Goal: Task Accomplishment & Management: Manage account settings

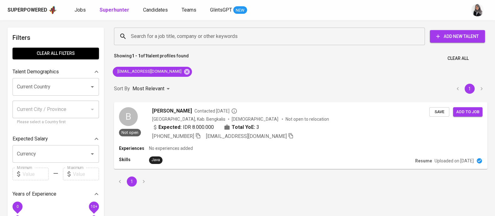
drag, startPoint x: 488, startPoint y: 74, endPoint x: 444, endPoint y: 35, distance: 58.5
click at [488, 74] on div "Search for a job title, company or other keywords Search for a job title, compa…" at bounding box center [300, 107] width 381 height 166
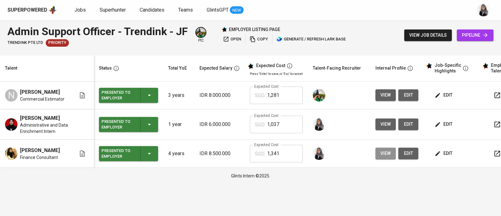
click at [386, 156] on span "view" at bounding box center [385, 153] width 10 height 8
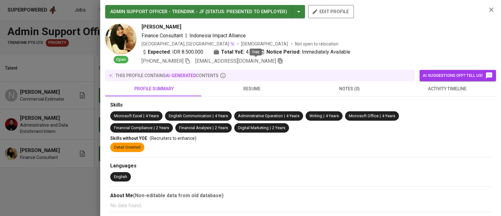
click at [277, 60] on icon "button" at bounding box center [280, 61] width 6 height 6
click at [487, 10] on icon "button" at bounding box center [491, 10] width 8 height 8
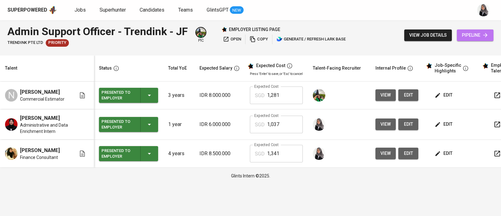
click at [468, 35] on span "pipeline" at bounding box center [475, 35] width 27 height 8
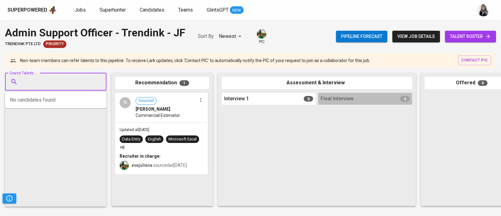
click at [45, 78] on input "Source Talents..." at bounding box center [53, 82] width 66 height 12
paste input "adelladeedy@gmail.com"
type input "adelladeedy@gmail.com"
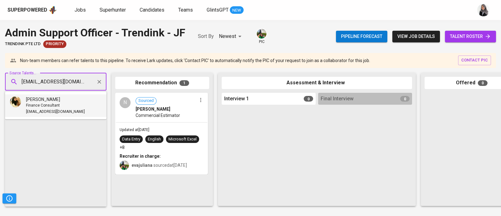
click at [44, 100] on span "[PERSON_NAME]" at bounding box center [43, 99] width 34 height 6
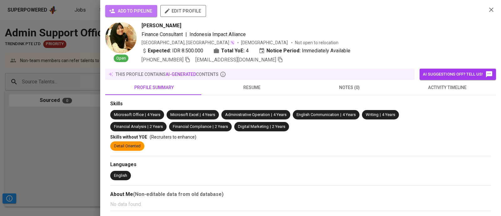
click at [124, 13] on span "add to pipeline" at bounding box center [131, 11] width 42 height 8
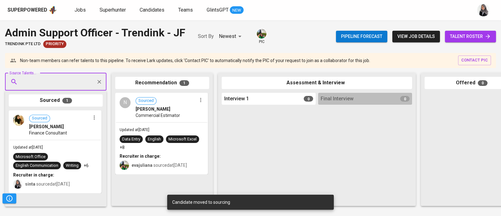
click at [456, 36] on span "talent roster" at bounding box center [470, 37] width 41 height 8
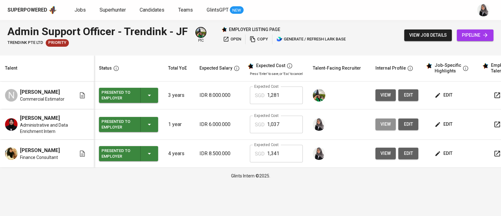
click at [380, 123] on span "view" at bounding box center [385, 124] width 10 height 8
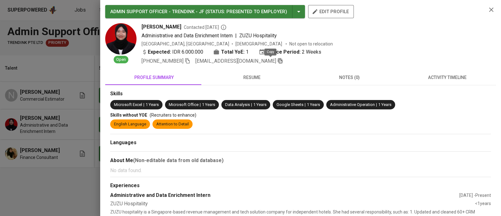
click at [278, 60] on icon "button" at bounding box center [280, 60] width 4 height 5
click at [487, 9] on icon "button" at bounding box center [491, 10] width 8 height 8
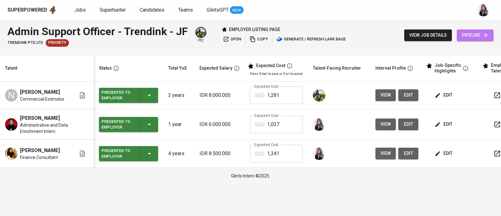
click at [471, 32] on span "pipeline" at bounding box center [475, 35] width 27 height 8
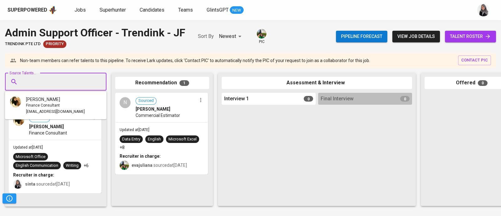
click at [66, 80] on input "Source Talents..." at bounding box center [53, 82] width 66 height 12
paste input "dwioktaviyaniarifin@gmail.com"
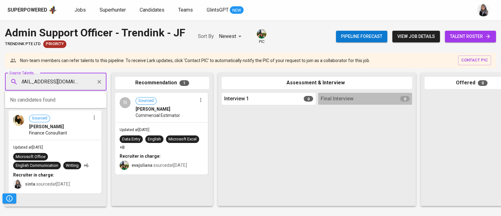
type input "dwioktaviyaniarifin@gmail.com"
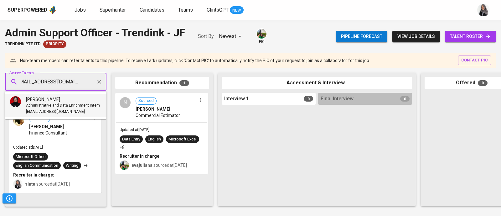
click at [69, 105] on span "Administrative and Data Enrichment Intern" at bounding box center [63, 105] width 74 height 6
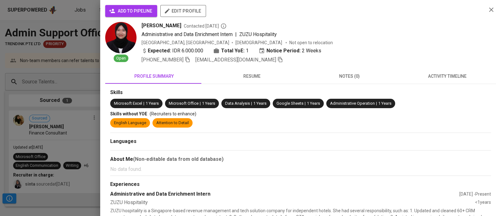
scroll to position [0, 0]
click at [124, 7] on span "add to pipeline" at bounding box center [131, 11] width 42 height 8
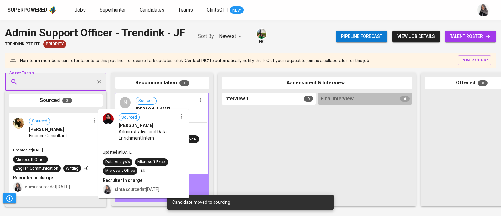
drag, startPoint x: 32, startPoint y: 153, endPoint x: 130, endPoint y: 151, distance: 97.7
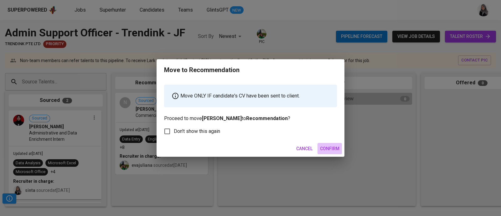
click at [333, 147] on span "Confirm" at bounding box center [329, 149] width 19 height 8
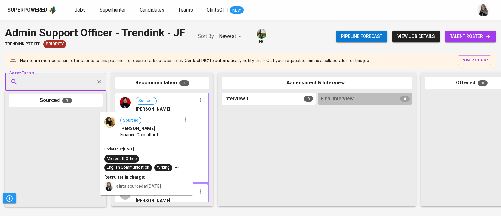
drag, startPoint x: 48, startPoint y: 148, endPoint x: 146, endPoint y: 150, distance: 98.0
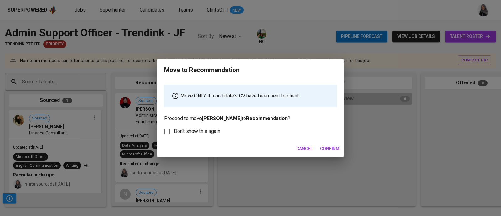
click at [335, 145] on span "Confirm" at bounding box center [329, 149] width 19 height 8
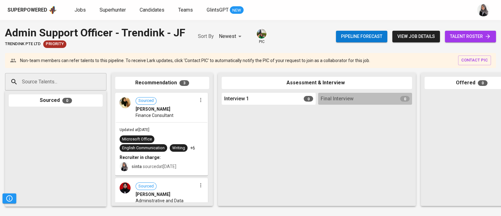
click at [105, 14] on div "Superpowered Jobs Superhunter Candidates Teams GlintsGPT NEW" at bounding box center [241, 9] width 466 height 9
click at [110, 11] on span "Superhunter" at bounding box center [113, 10] width 26 height 6
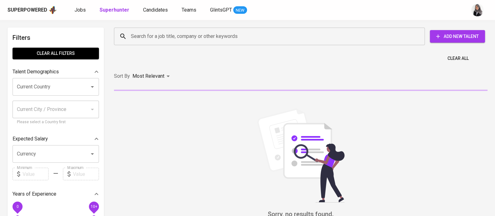
click at [161, 37] on input "Search for a job title, company or other keywords" at bounding box center [270, 36] width 283 height 12
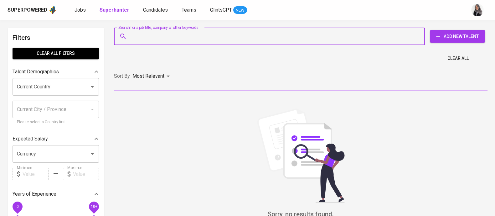
paste input "Jessen Reinhart"
type input "Jessen Reinhart"
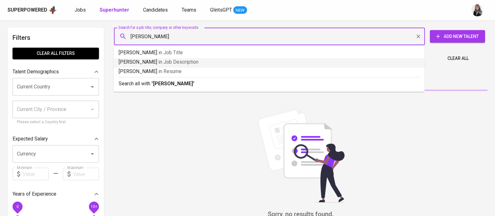
click at [199, 80] on p "Search all with " Jessen Reinhart "" at bounding box center [269, 84] width 301 height 8
click at [199, 80] on div "Sort By Most Relevant MOST_RELEVANT" at bounding box center [300, 76] width 381 height 19
click at [175, 36] on input "Jessen Reinhart" at bounding box center [270, 36] width 283 height 12
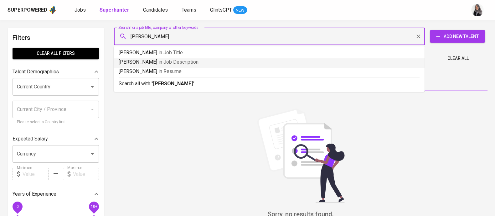
click at [186, 85] on div "Sort By Most Relevant MOST_RELEVANT" at bounding box center [300, 76] width 381 height 19
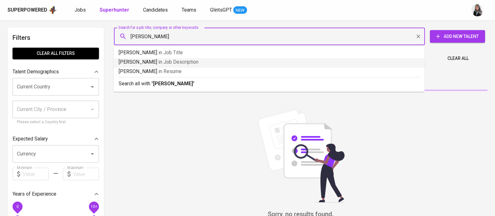
click at [186, 85] on div "Sort By Most Relevant MOST_RELEVANT" at bounding box center [300, 76] width 381 height 19
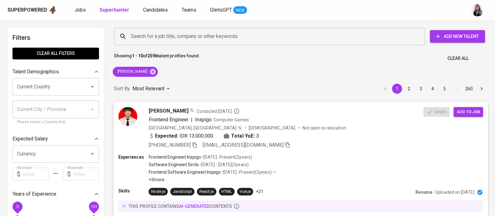
click at [324, 164] on div "Experiences Frontend Engineer | Inspigo • Dec 2022 - Present ( 2 years ) Softwa…" at bounding box center [300, 167] width 364 height 29
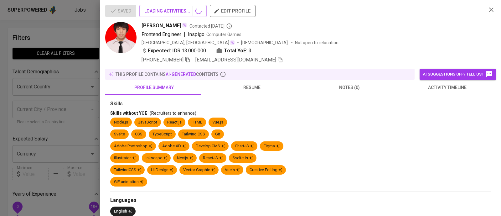
click at [316, 148] on div "Saved LOADING ACTIVITIES... edit profile jessen reinhart Contacted 8 months ago…" at bounding box center [250, 108] width 501 height 216
click at [434, 90] on span "activity timeline" at bounding box center [447, 88] width 90 height 8
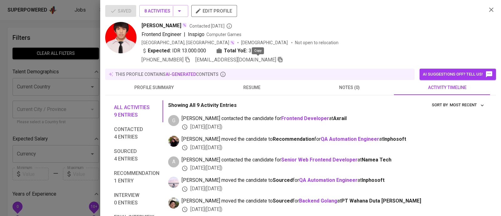
click at [277, 57] on icon "button" at bounding box center [280, 60] width 6 height 6
click at [64, 34] on div at bounding box center [250, 108] width 501 height 216
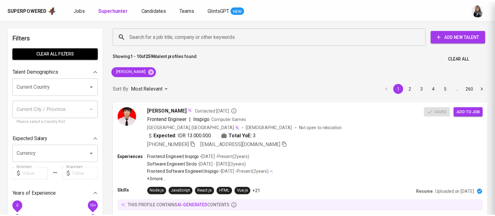
scroll to position [0, 0]
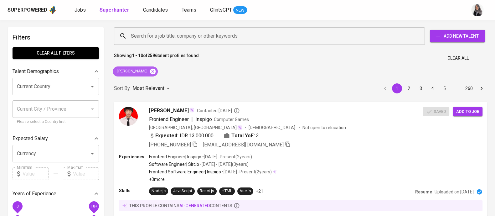
click at [153, 72] on icon at bounding box center [153, 71] width 6 height 6
click at [176, 38] on input "Search for a job title, company or other keywords" at bounding box center [270, 36] width 283 height 12
click at [153, 83] on div "Most Relevant" at bounding box center [151, 89] width 39 height 12
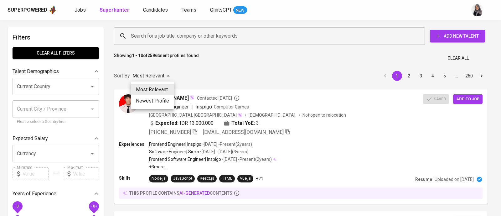
click at [332, 66] on div at bounding box center [250, 108] width 501 height 216
click at [186, 32] on div "Most Relevant Newest Profile" at bounding box center [250, 108] width 501 height 216
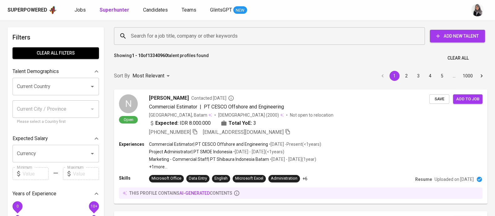
click at [225, 73] on div "Most Relevant Newest Profile" at bounding box center [247, 108] width 495 height 216
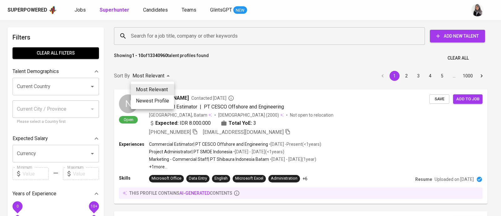
click at [200, 33] on div at bounding box center [250, 108] width 501 height 216
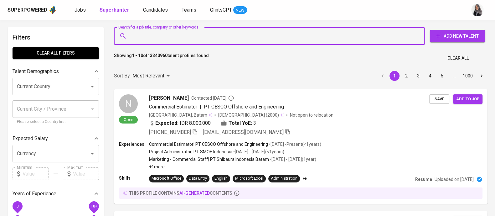
click at [206, 35] on input "Search for a job title, company or other keywords" at bounding box center [270, 36] width 283 height 12
paste input "Hai Muhammad Pasca Ramadhan, I am Sinta from Glints Global. I’m interested with…"
type input "Hai Muhammad Pasca Ramadhan, I am Sinta from Glints Global. I’m interested with…"
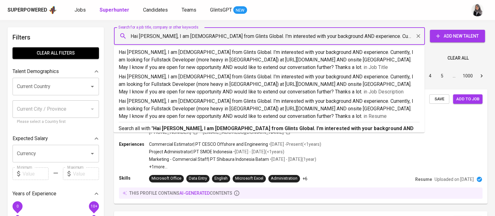
scroll to position [0, 510]
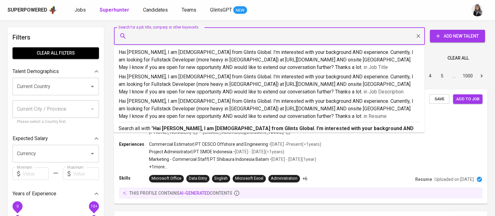
click at [206, 35] on input "Hai Muhammad Pasca Ramadhan, I am Sinta from Glints Global. I’m interested with…" at bounding box center [270, 36] width 283 height 12
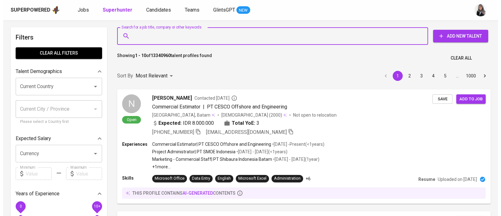
scroll to position [0, 0]
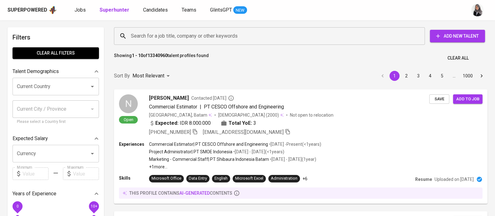
click at [486, 60] on div "Showing 1 - 10 of 13340960 talent profiles found Clear All" at bounding box center [300, 56] width 381 height 15
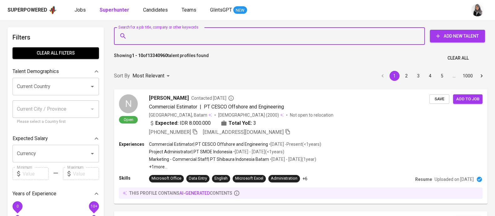
click at [182, 34] on input "Search for a job title, company or other keywords" at bounding box center [270, 36] width 283 height 12
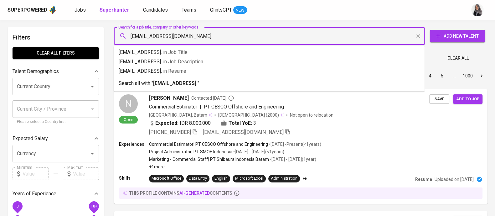
type input "rizqysyahputraa@gmail.com"
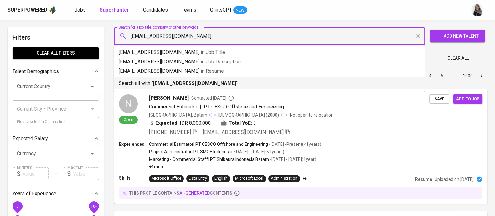
click at [251, 82] on p "Search all with " rizqysyahputraa@gmail.com "" at bounding box center [269, 83] width 301 height 8
click at [251, 82] on div "Sort By Most Relevant MOST_RELEVANT 1 2 3 4 5 … 1000" at bounding box center [300, 75] width 381 height 19
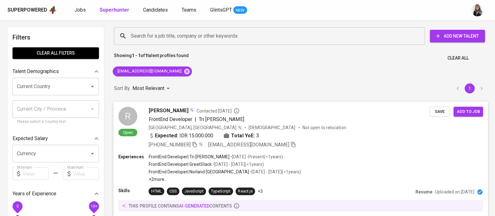
click at [331, 172] on div "Experiences FrontEnd Developer | Tri Artha Manunggal • Jan 2025 - Present ( <1 …" at bounding box center [300, 167] width 364 height 29
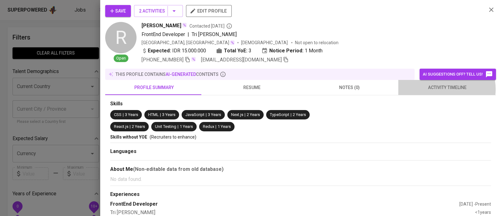
click at [436, 89] on span "activity timeline" at bounding box center [447, 88] width 90 height 8
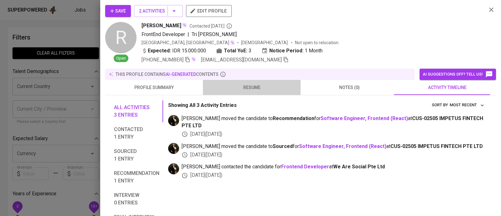
click at [250, 86] on span "resume" at bounding box center [252, 88] width 90 height 8
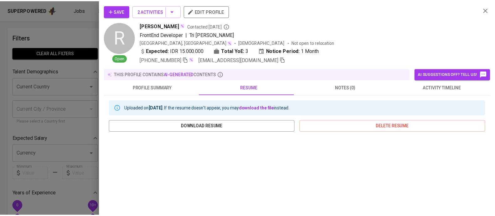
scroll to position [119, 0]
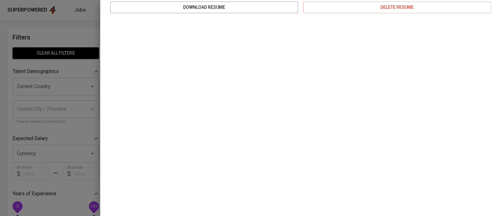
click at [56, 40] on div at bounding box center [250, 108] width 501 height 216
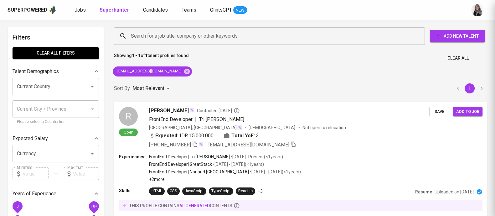
scroll to position [0, 0]
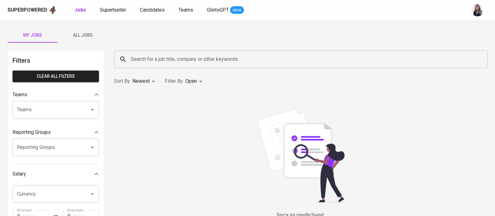
click at [150, 8] on span "Candidates" at bounding box center [152, 10] width 25 height 6
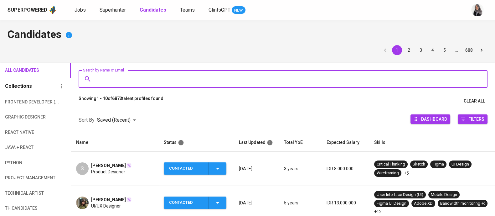
click at [153, 74] on input "Search by Name or Email" at bounding box center [284, 79] width 381 height 12
paste input "jessen_1206@yahoo.com"
type input "jessen_1206@yahoo.com"
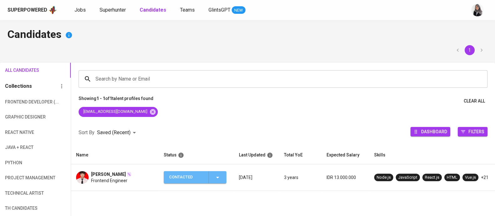
click at [219, 181] on icon "button" at bounding box center [218, 177] width 8 height 8
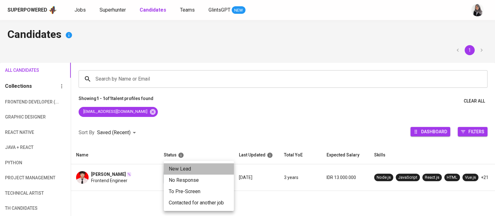
click at [194, 169] on li "New Lead" at bounding box center [199, 168] width 70 height 11
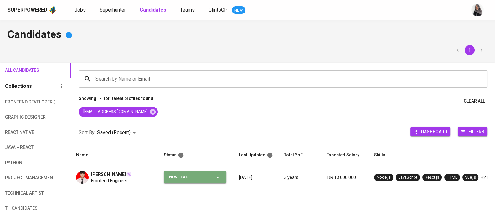
click at [218, 181] on icon "button" at bounding box center [218, 177] width 8 height 8
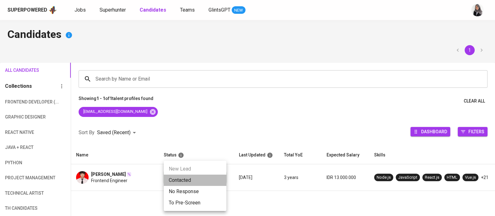
click at [199, 178] on li "Contacted" at bounding box center [195, 179] width 63 height 11
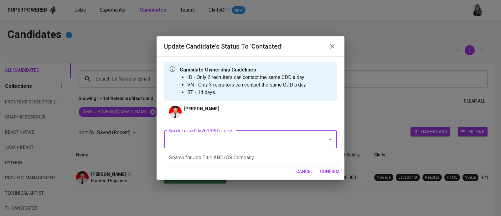
click at [198, 144] on input "Search for Job Title AND/OR Company" at bounding box center [242, 139] width 150 height 12
type input "H"
type input "fullstack"
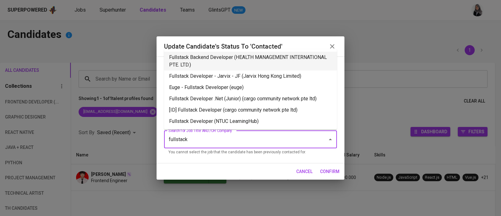
click at [260, 61] on li "Fullstack Backend Developer (HEALTH MANAGEMENT INTERNATIONAL PTE. LTD.)" at bounding box center [250, 61] width 173 height 19
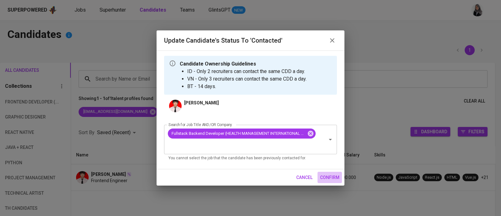
click at [325, 176] on span "confirm" at bounding box center [329, 177] width 19 height 8
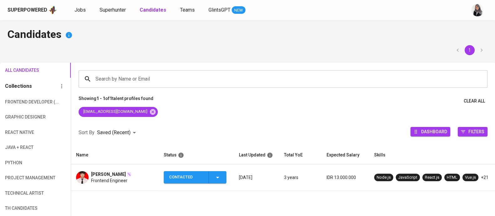
click at [103, 177] on span "Frontend Engineer" at bounding box center [109, 180] width 36 height 6
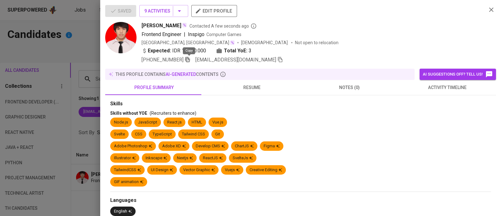
click at [187, 57] on icon "button" at bounding box center [188, 60] width 6 height 6
click at [362, 19] on div "Saved 9 Activities edit profile" at bounding box center [293, 13] width 376 height 17
click at [359, 51] on div "Expected: IDR 13.000.000 Total YoE: 3" at bounding box center [311, 51] width 340 height 9
